Goal: Find contact information: Find contact information

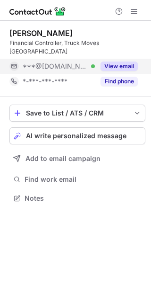
scroll to position [183, 151]
click at [116, 62] on button "View email" at bounding box center [119, 66] width 37 height 9
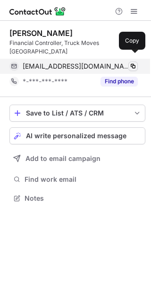
click at [132, 62] on span at bounding box center [134, 66] width 8 height 8
